Goal: Information Seeking & Learning: Learn about a topic

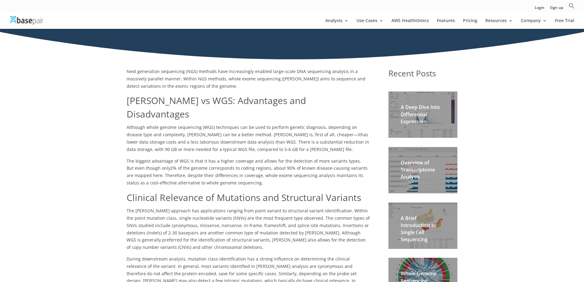
scroll to position [31, 0]
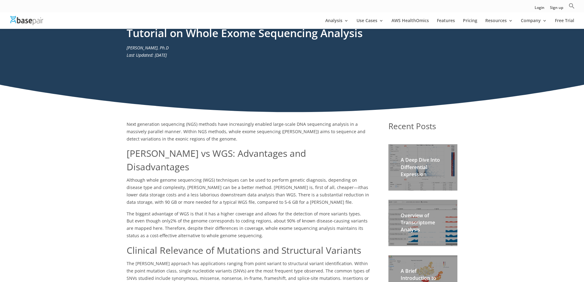
click at [371, 17] on div at bounding box center [301, 20] width 584 height 17
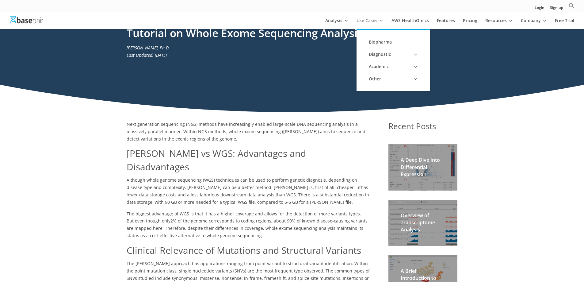
click at [372, 18] on link "Use Cases" at bounding box center [369, 23] width 27 height 10
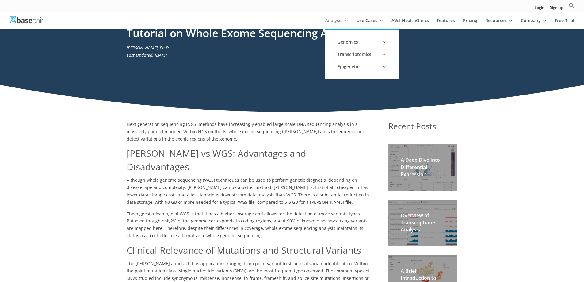
click at [339, 22] on link "Analysis" at bounding box center [336, 23] width 23 height 10
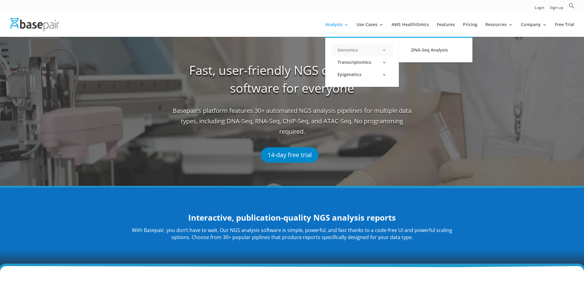
click at [347, 49] on link "Genomics" at bounding box center [361, 50] width 61 height 12
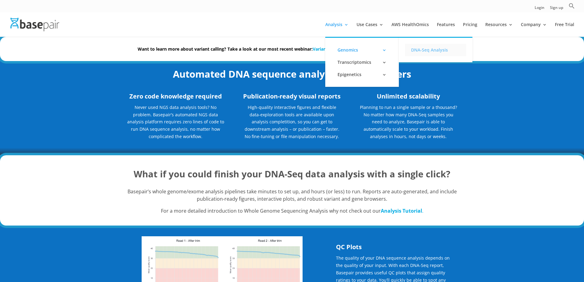
click at [432, 50] on link "DNA-Seq Analysis" at bounding box center [435, 50] width 61 height 12
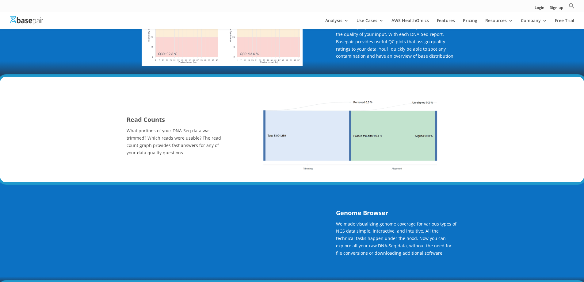
scroll to position [8, 0]
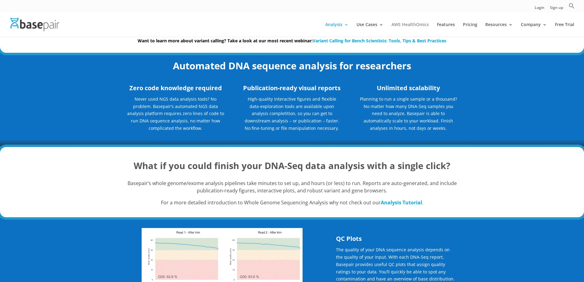
click at [408, 26] on link "AWS HealthOmics" at bounding box center [409, 29] width 37 height 14
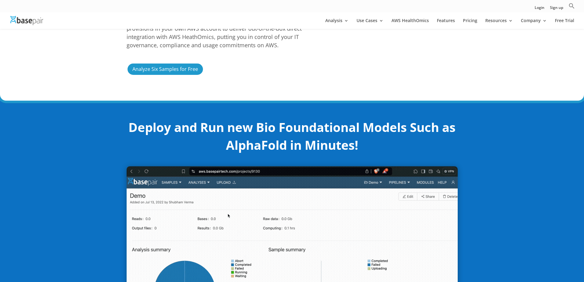
scroll to position [184, 0]
